Goal: Task Accomplishment & Management: Manage account settings

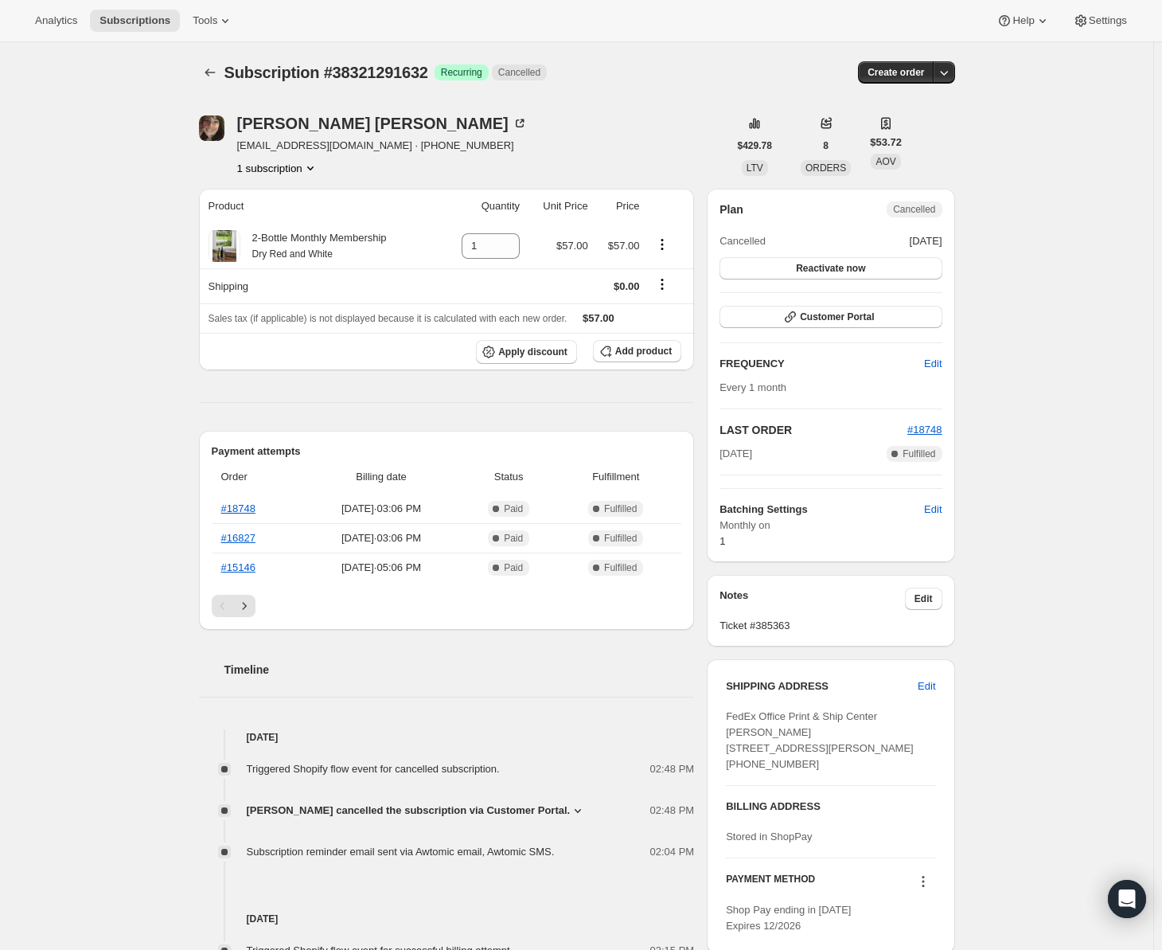
drag, startPoint x: 0, startPoint y: 0, endPoint x: 349, endPoint y: 119, distance: 369.0
click at [352, 119] on div "Erica Dean" at bounding box center [382, 123] width 291 height 16
click at [512, 119] on icon at bounding box center [520, 123] width 16 height 16
click at [90, 19] on button "Subscriptions" at bounding box center [135, 21] width 90 height 22
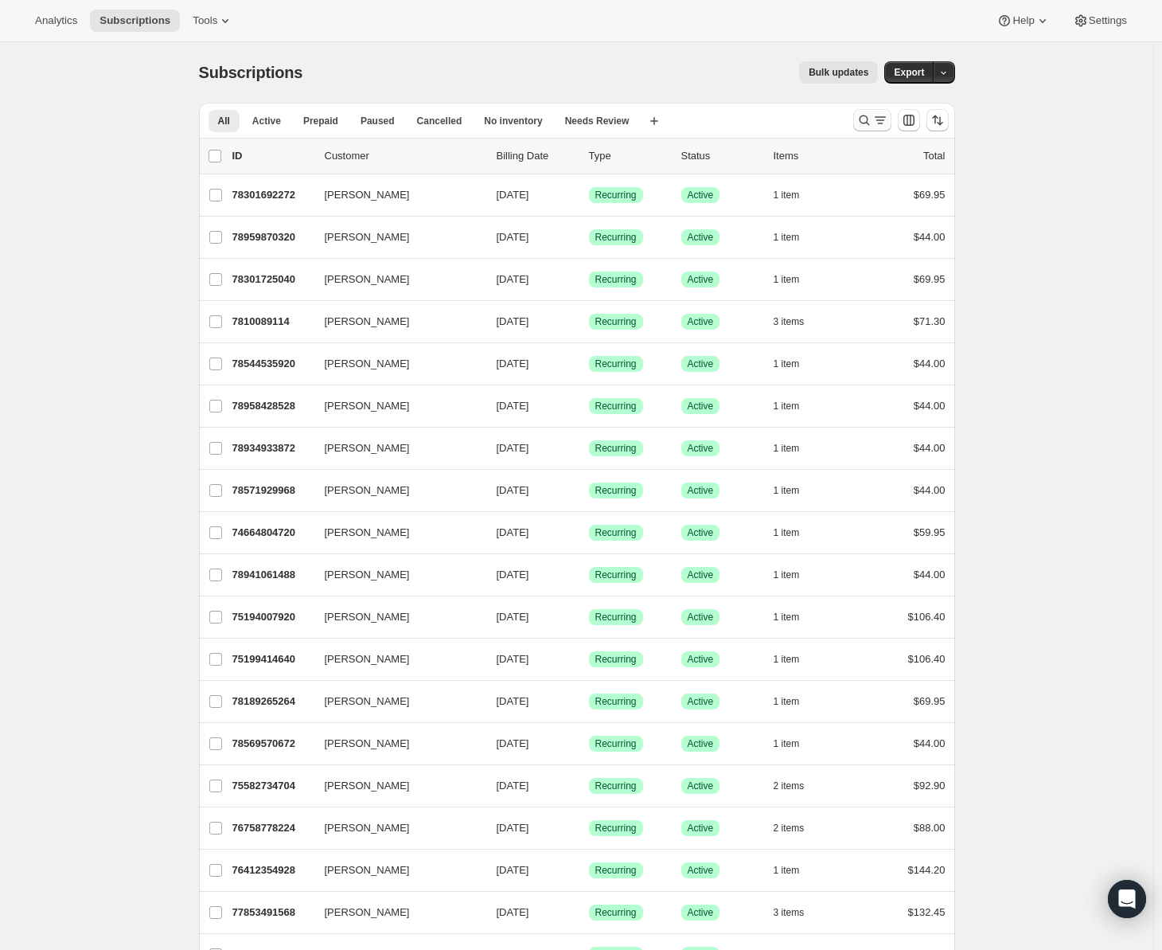
click at [882, 123] on icon "Search and filter results" at bounding box center [880, 120] width 16 height 16
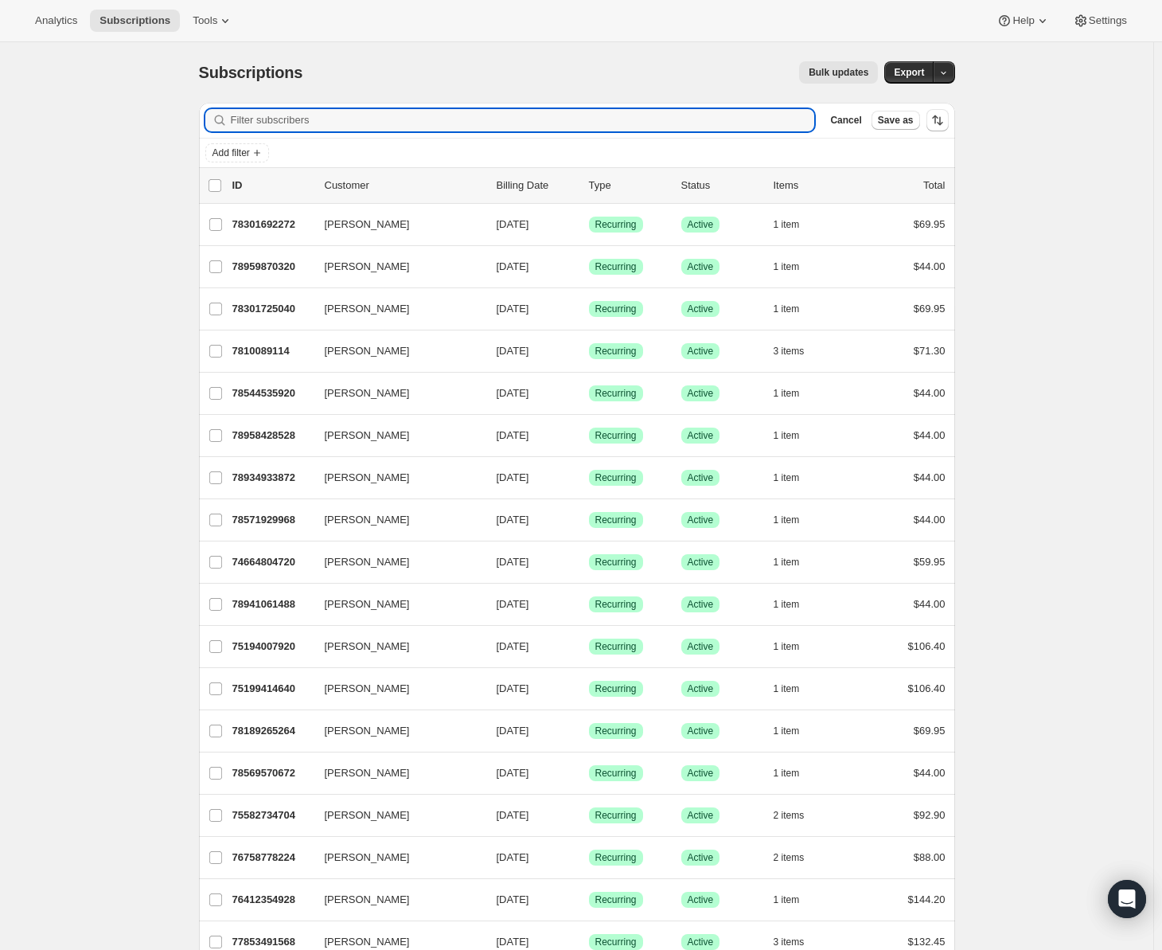
paste input "lisac129@att.net"
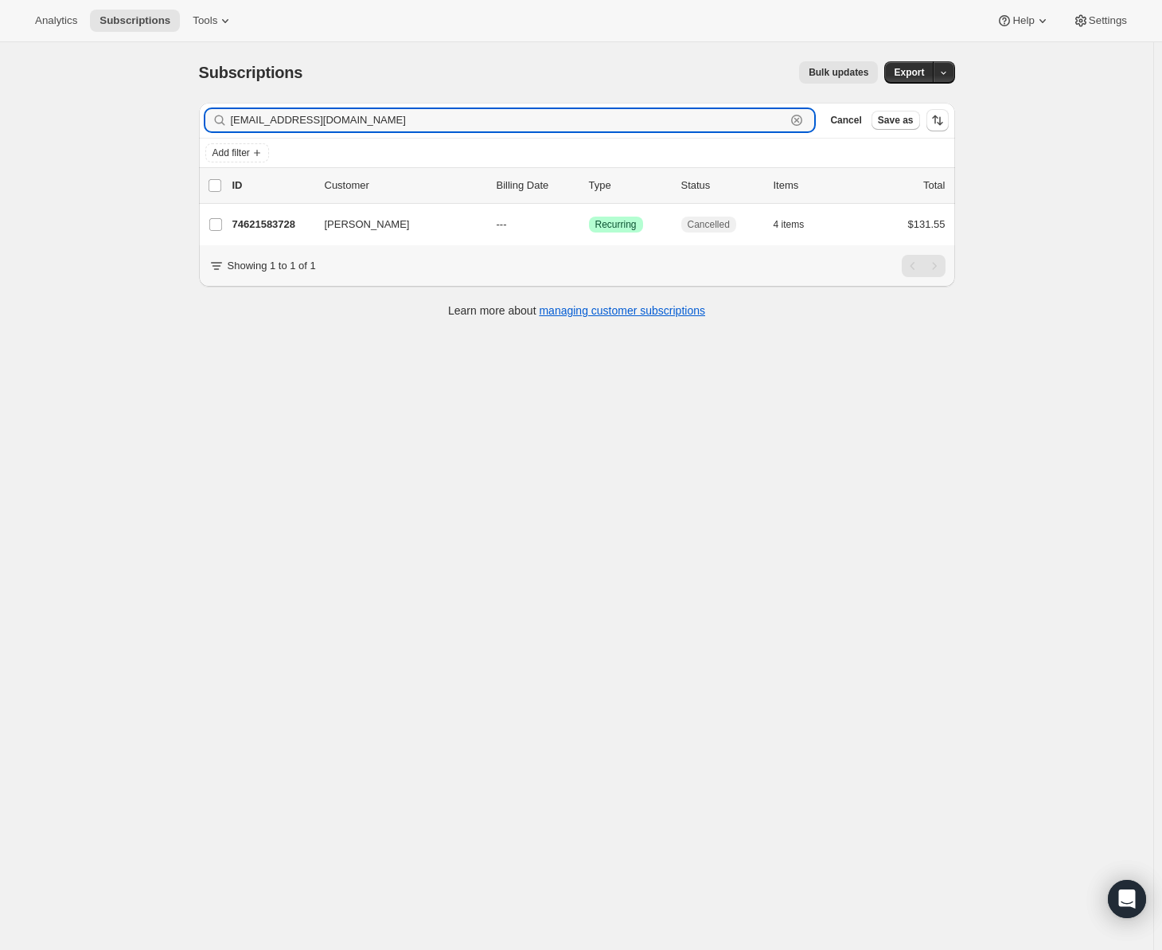
type input "lisac129@att.net"
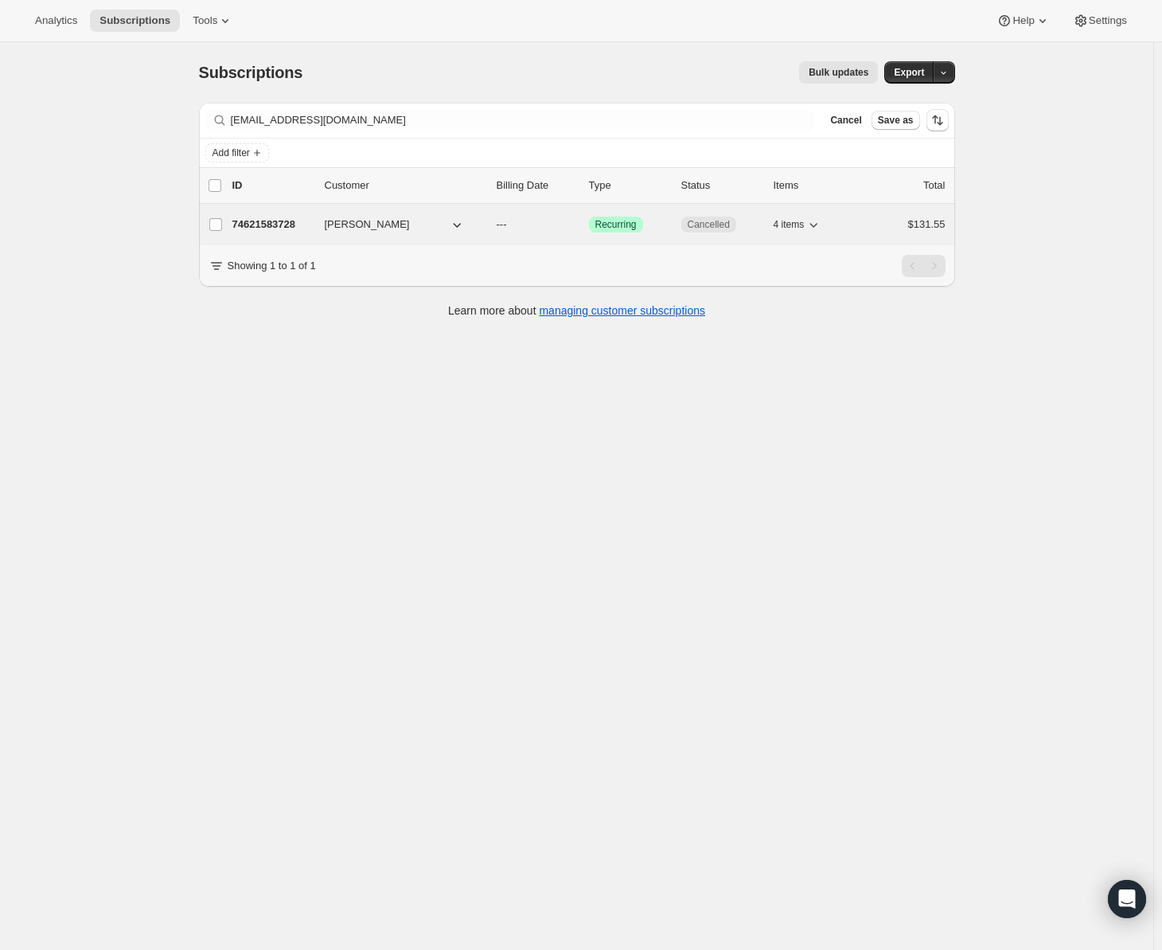
click at [275, 223] on p "74621583728" at bounding box center [272, 225] width 80 height 16
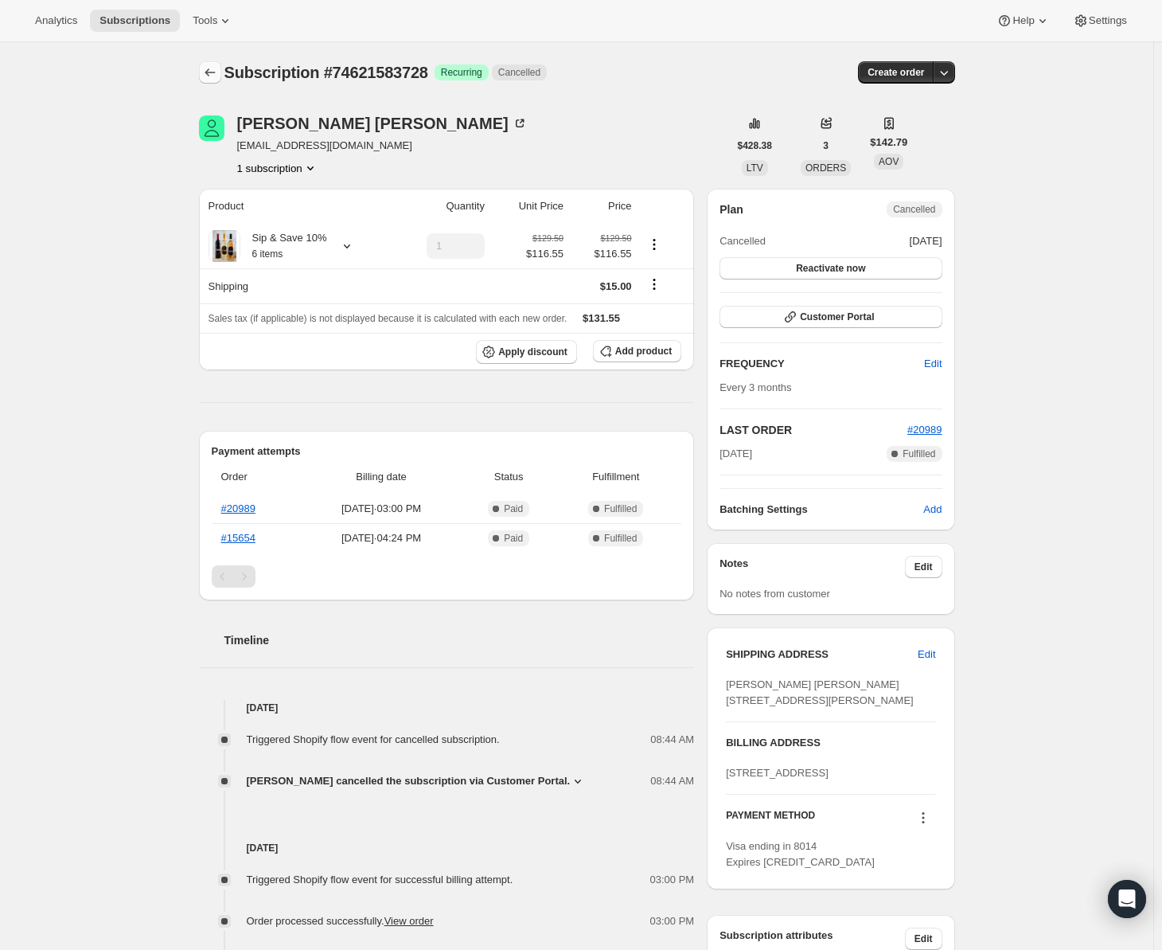
click at [212, 66] on icon "Subscriptions" at bounding box center [210, 72] width 16 height 16
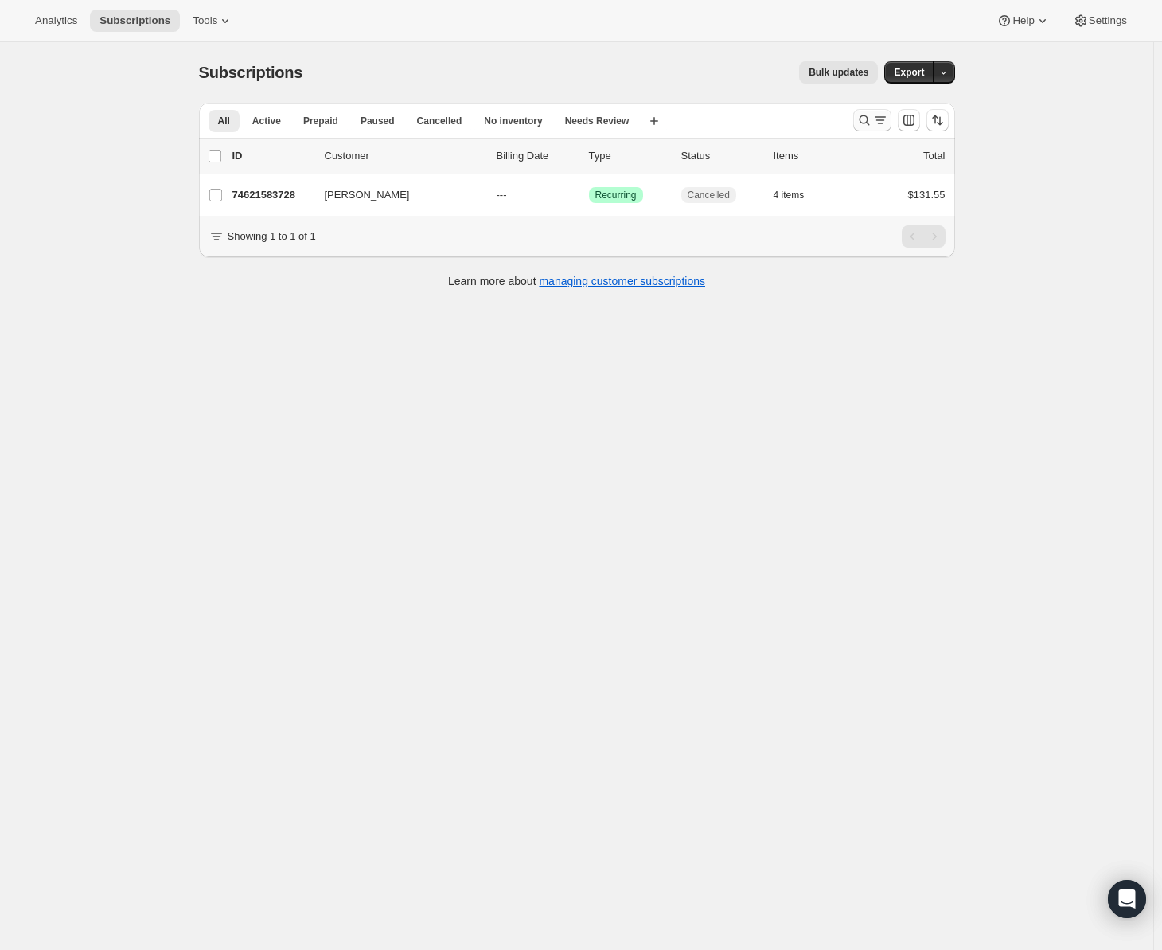
click at [872, 121] on icon "Search and filter results" at bounding box center [864, 120] width 16 height 16
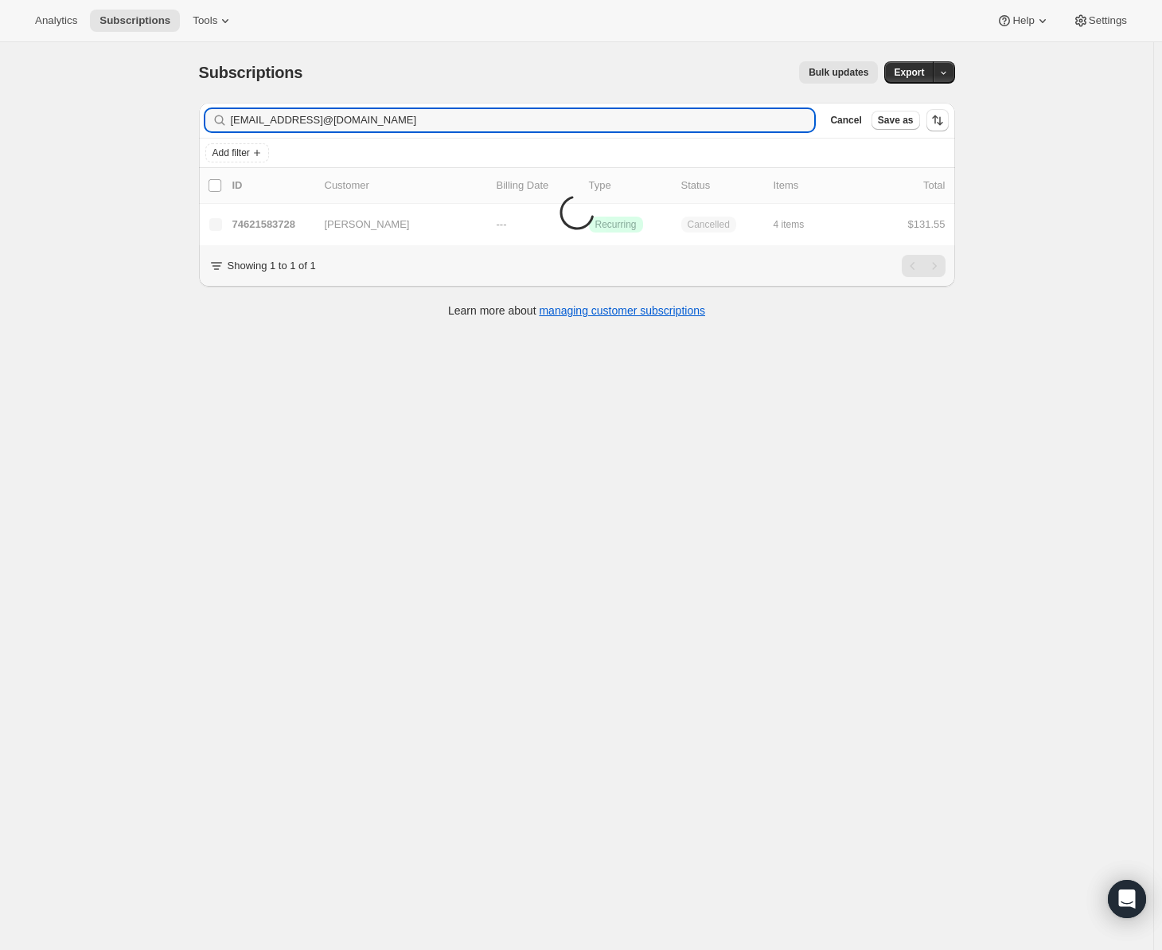
type input "lisac129@att.net"
drag, startPoint x: 374, startPoint y: 126, endPoint x: -6, endPoint y: 126, distance: 380.5
click at [0, 126] on html "Analytics Subscriptions Tools Help Settings Skip to content Subscriptions. This…" at bounding box center [581, 475] width 1162 height 950
type input "dianedgs@icloud.com"
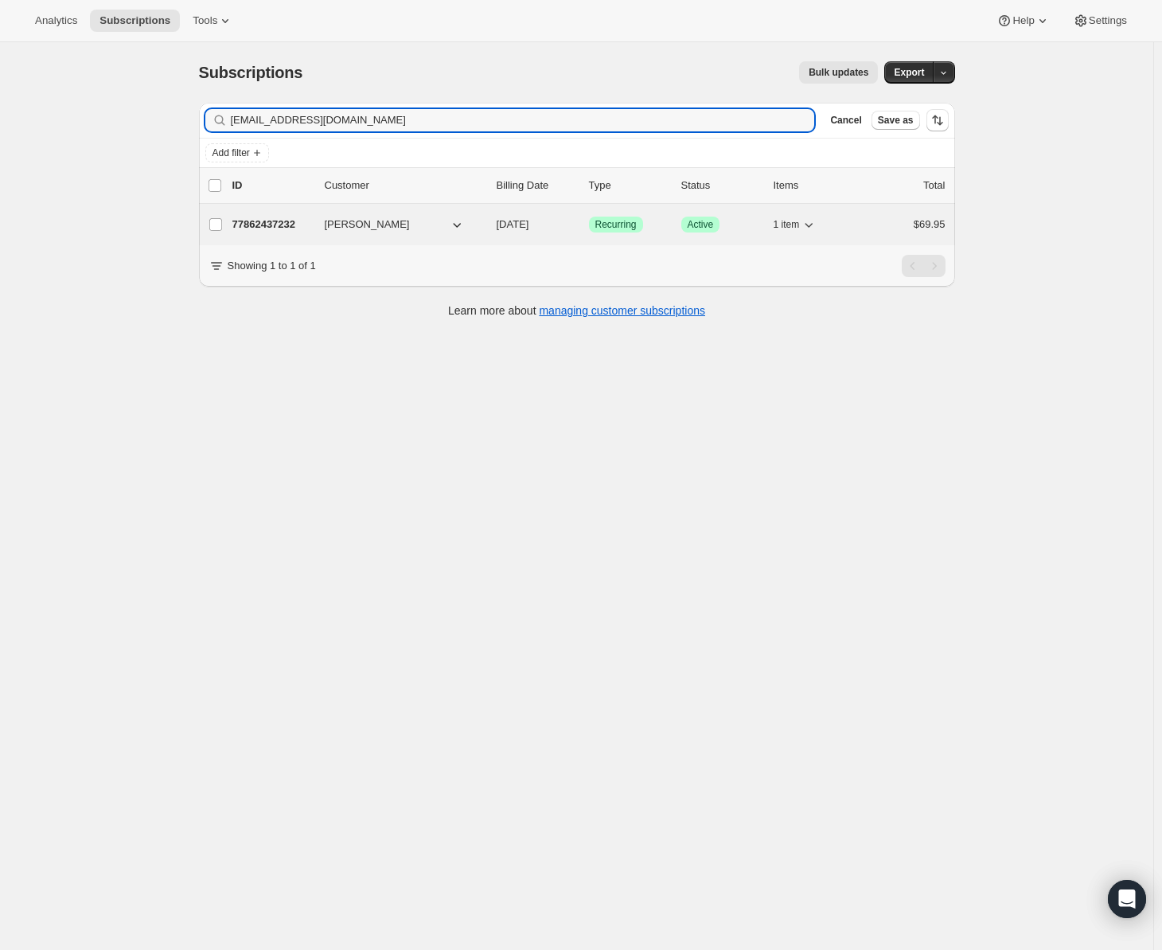
type input "dianedgs@icloud.com"
click at [258, 220] on p "77862437232" at bounding box center [272, 225] width 80 height 16
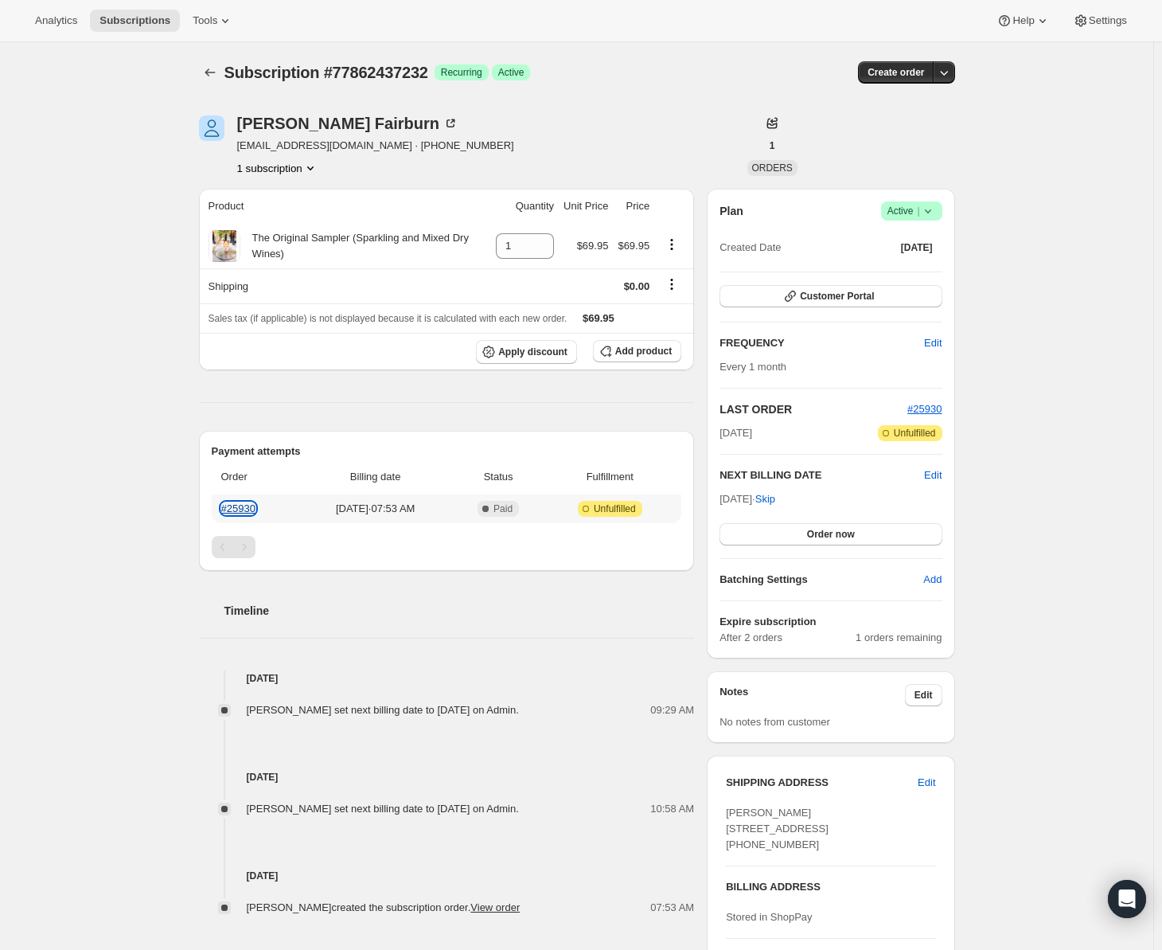
click at [237, 507] on link "#25930" at bounding box center [238, 508] width 34 height 12
